Goal: Information Seeking & Learning: Learn about a topic

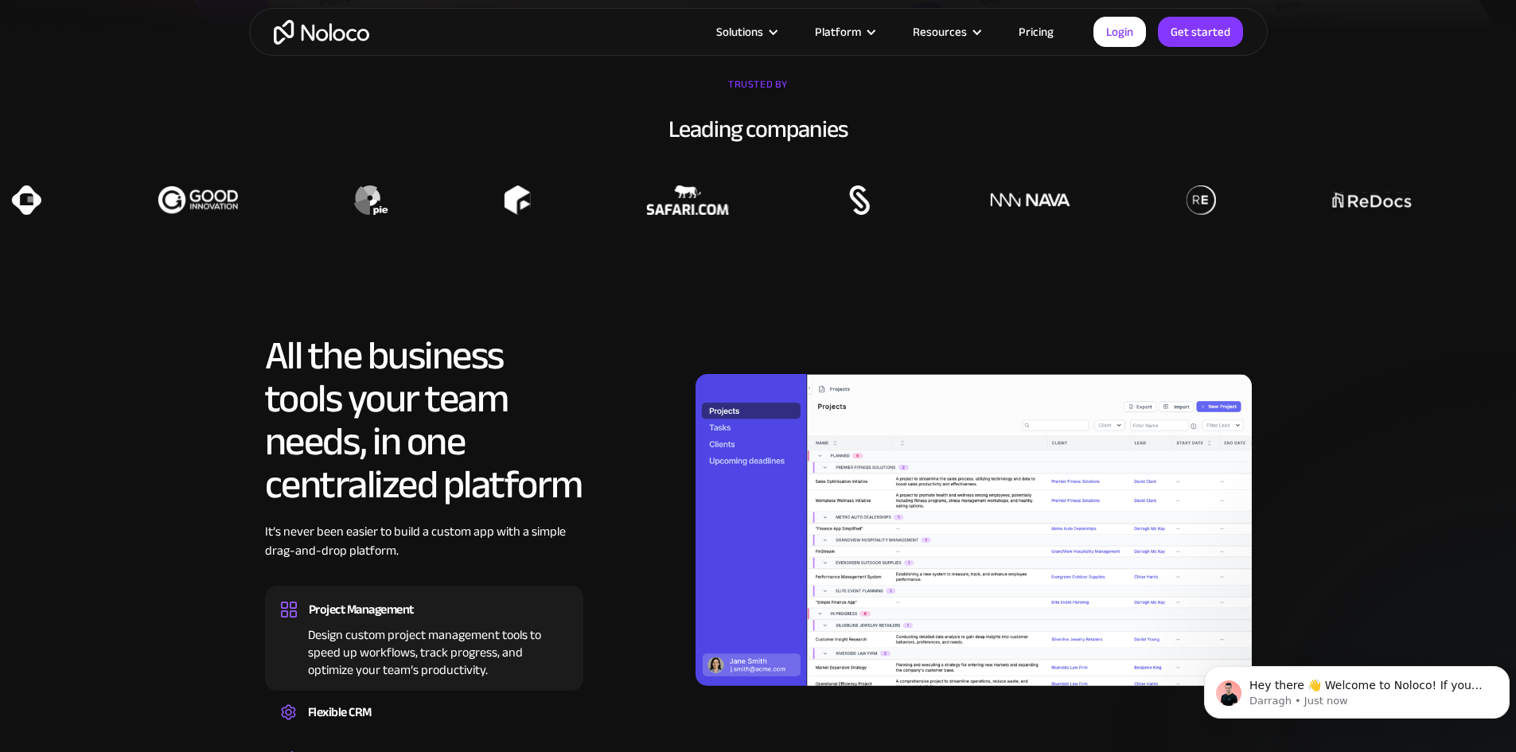
scroll to position [1329, 0]
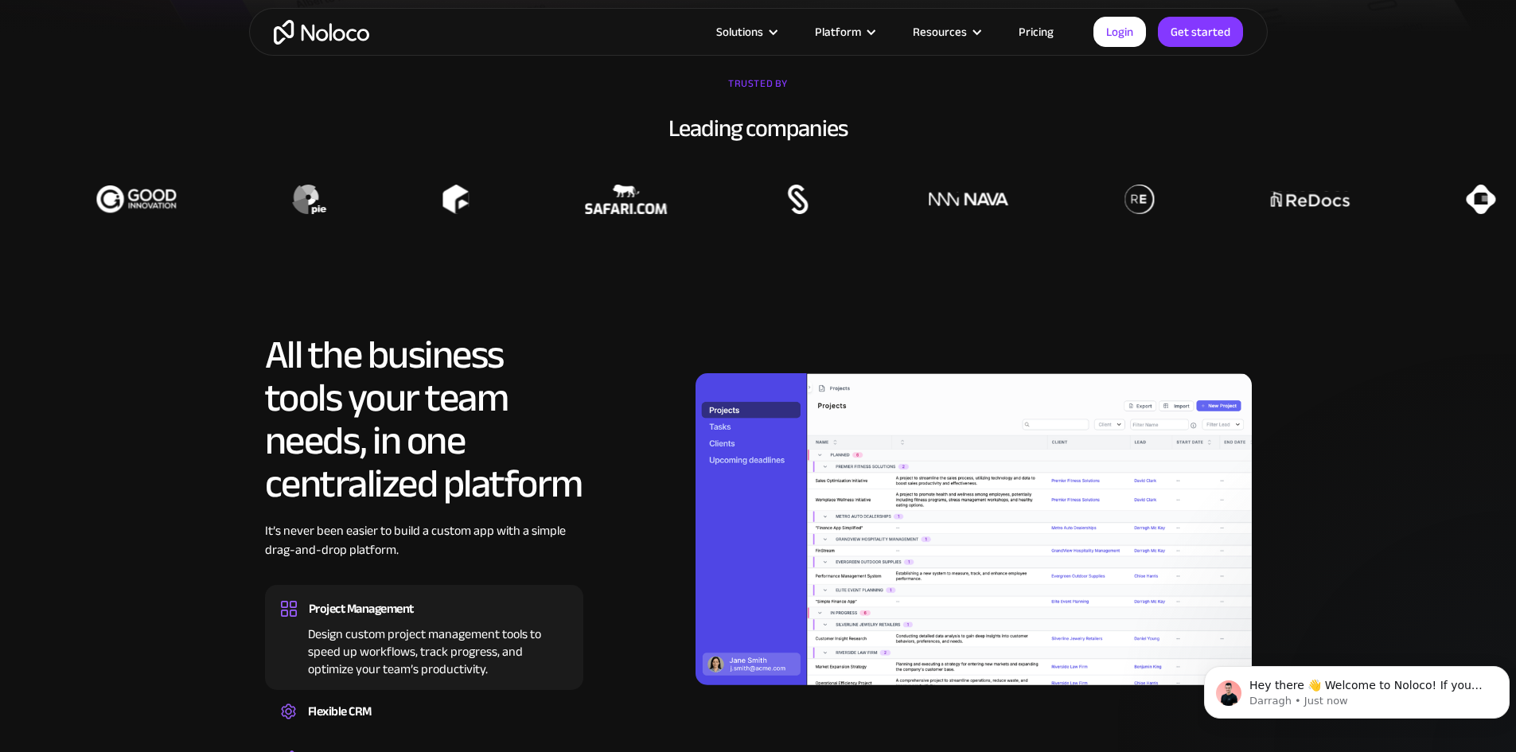
click at [1019, 40] on link "Pricing" at bounding box center [1036, 31] width 75 height 21
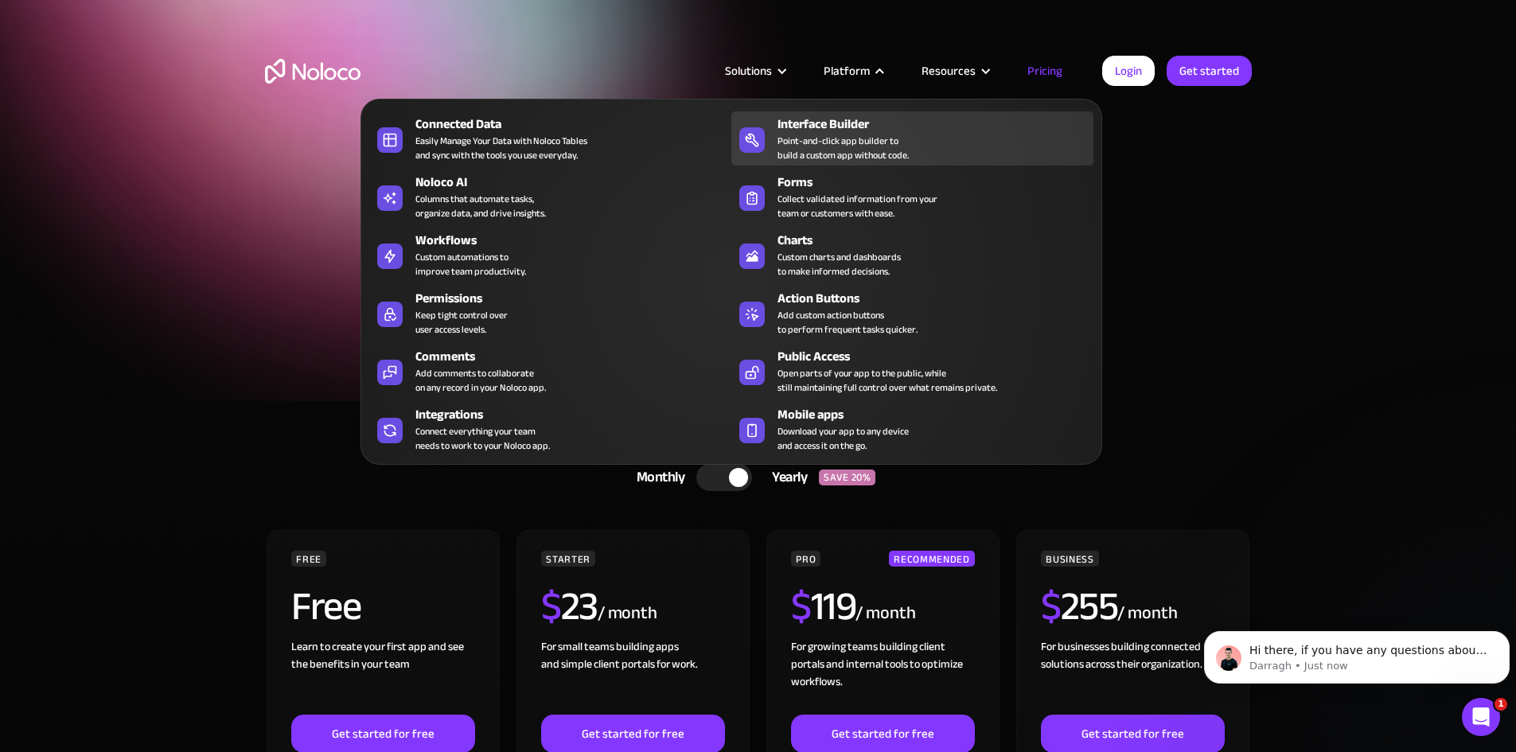
click at [849, 159] on div "Point-and-click app builder to build a custom app without code." at bounding box center [843, 148] width 131 height 29
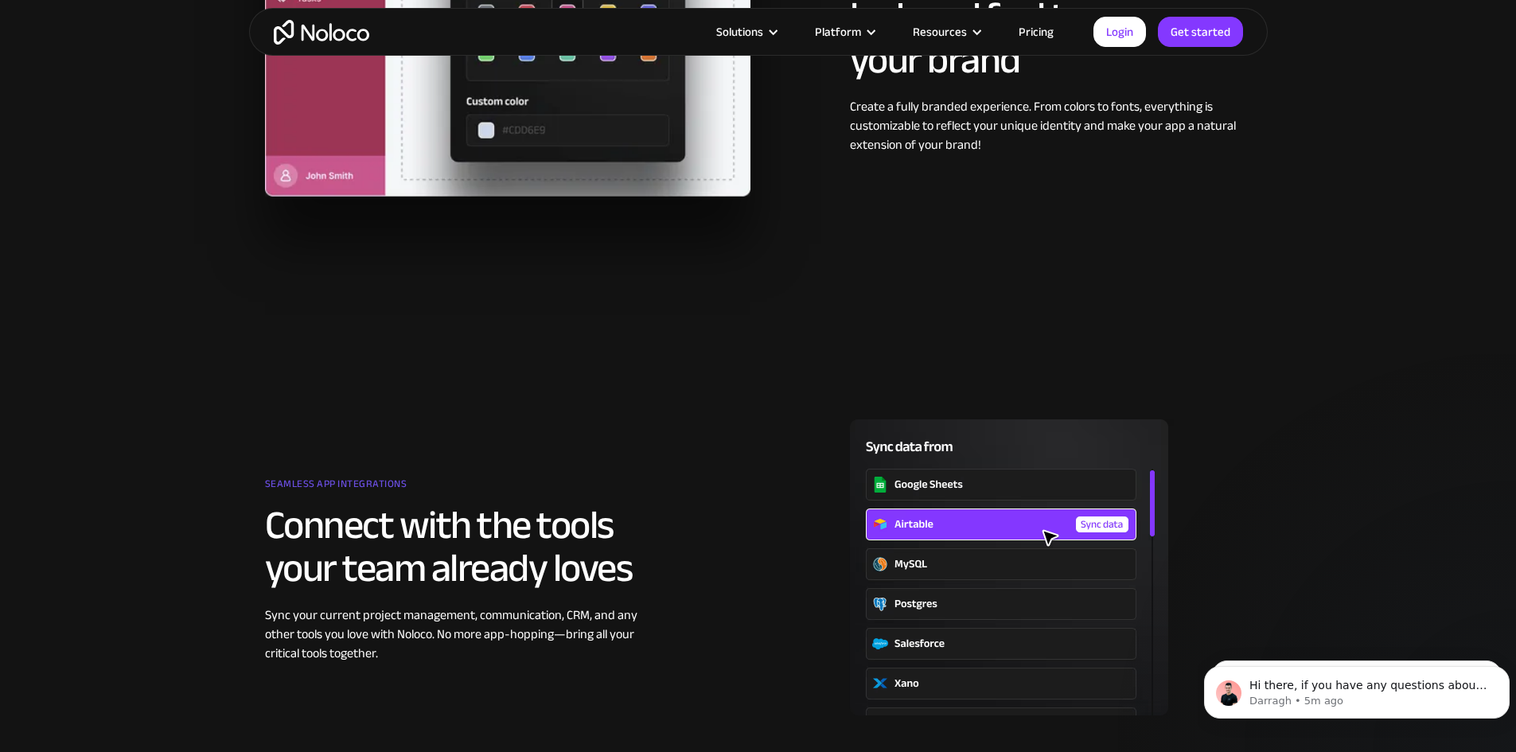
scroll to position [1674, 0]
